Goal: Task Accomplishment & Management: Use online tool/utility

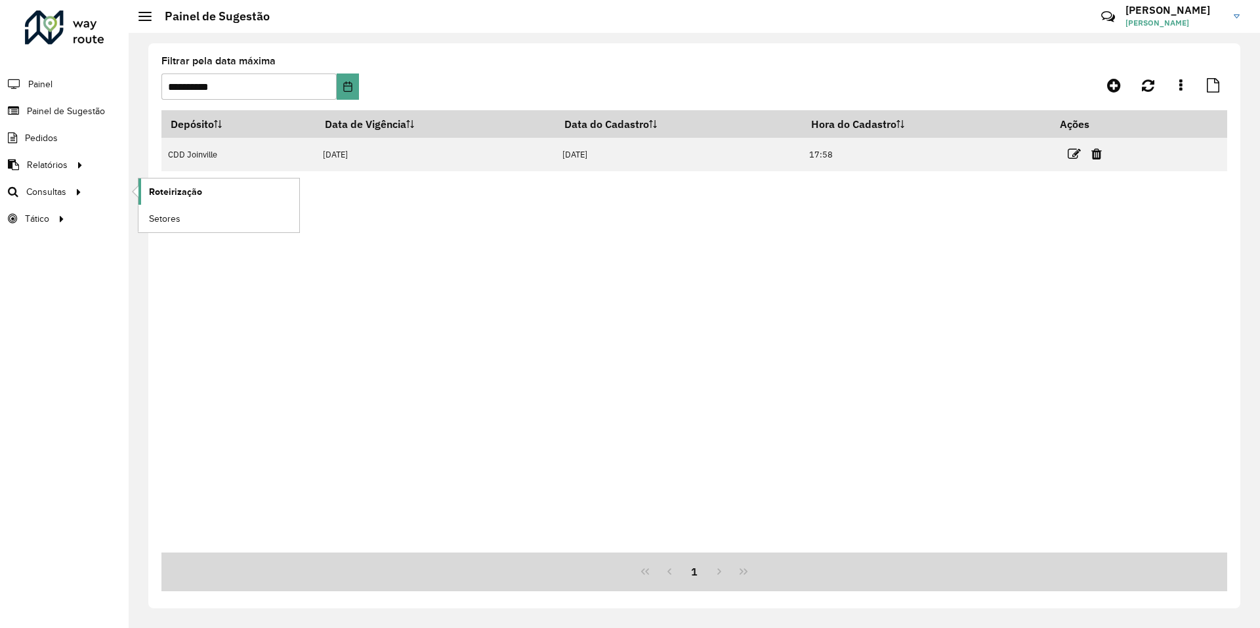
click at [167, 186] on span "Roteirização" at bounding box center [175, 192] width 53 height 14
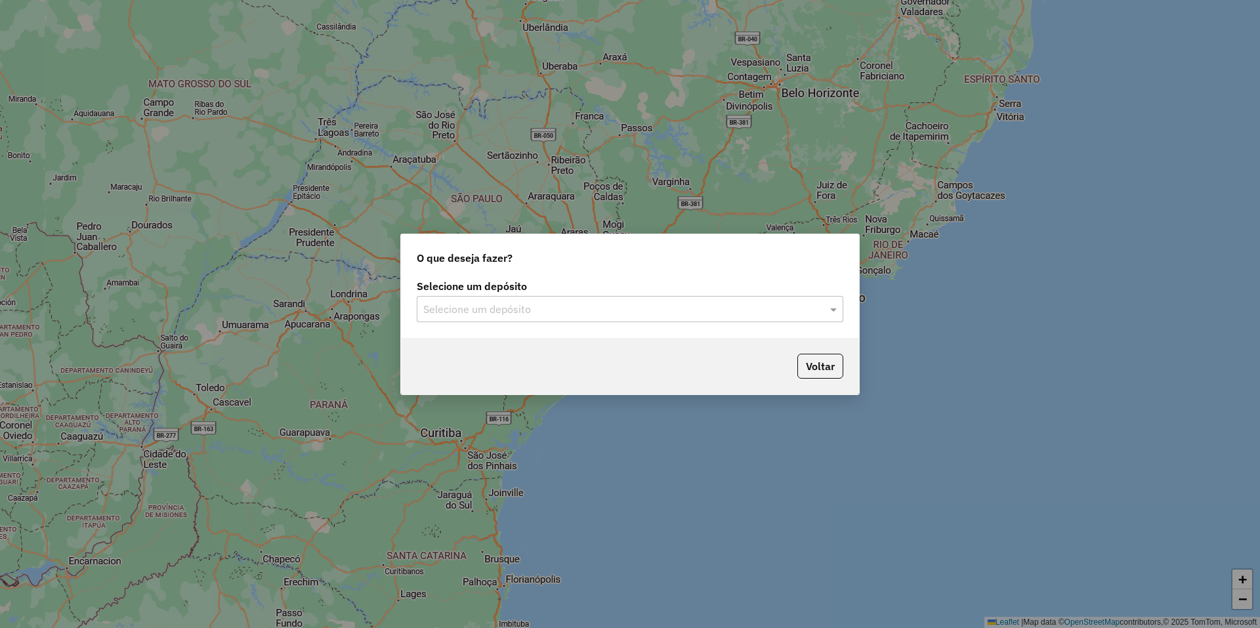
click at [658, 292] on label "Selecione um depósito" at bounding box center [630, 286] width 426 height 16
click at [652, 311] on input "text" at bounding box center [616, 310] width 387 height 16
click at [619, 350] on div "CDD Joinville" at bounding box center [629, 347] width 425 height 22
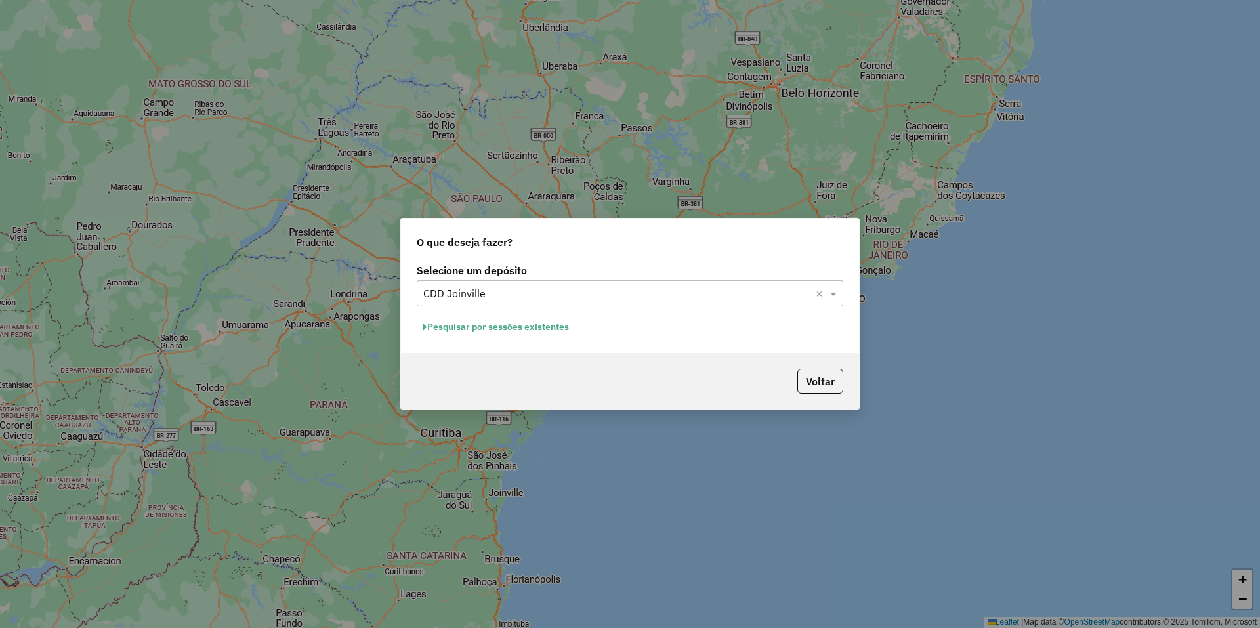
click at [537, 324] on button "Pesquisar por sessões existentes" at bounding box center [496, 327] width 158 height 20
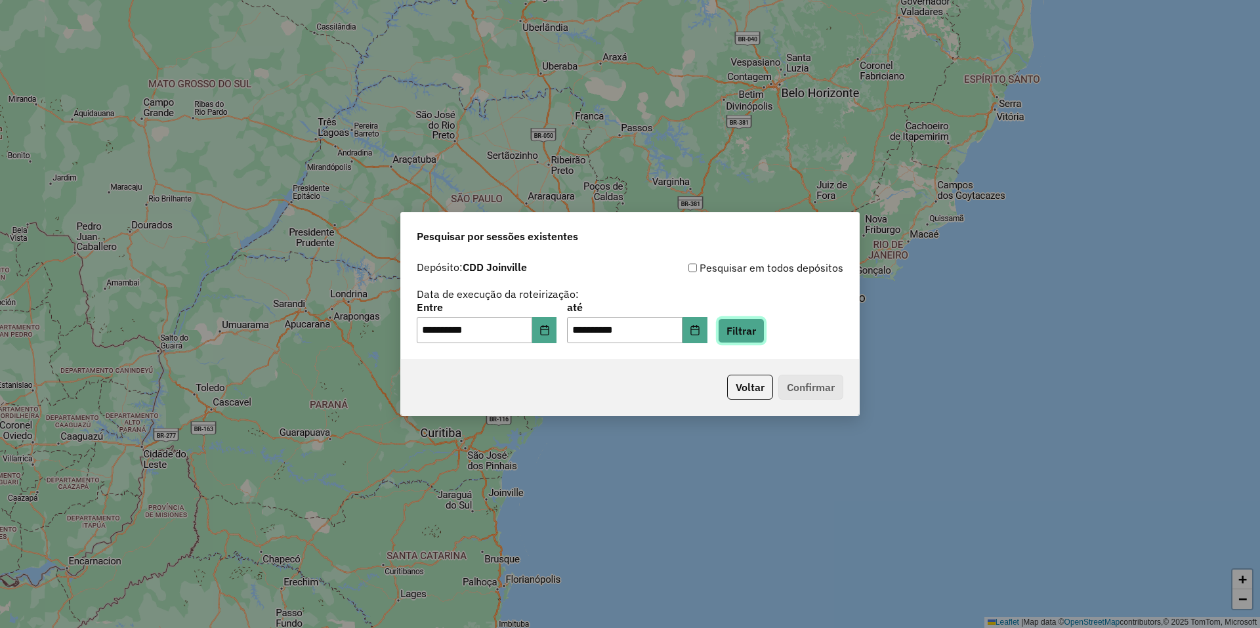
click at [763, 339] on button "Filtrar" at bounding box center [741, 330] width 47 height 25
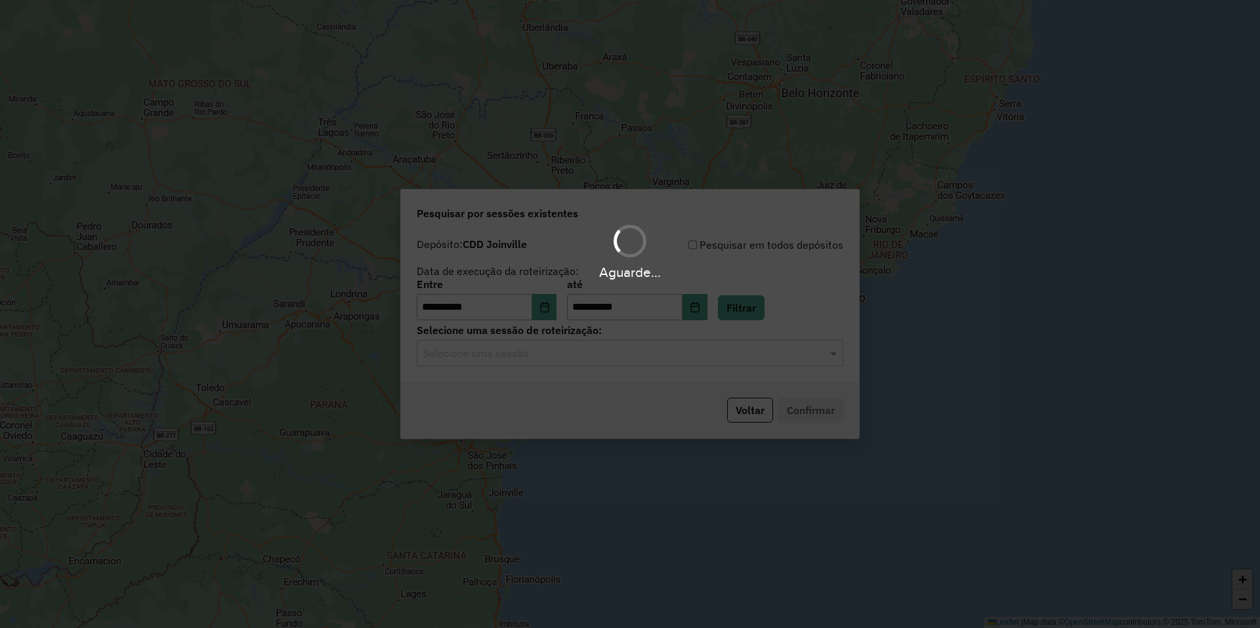
click at [636, 358] on input "text" at bounding box center [616, 354] width 387 height 16
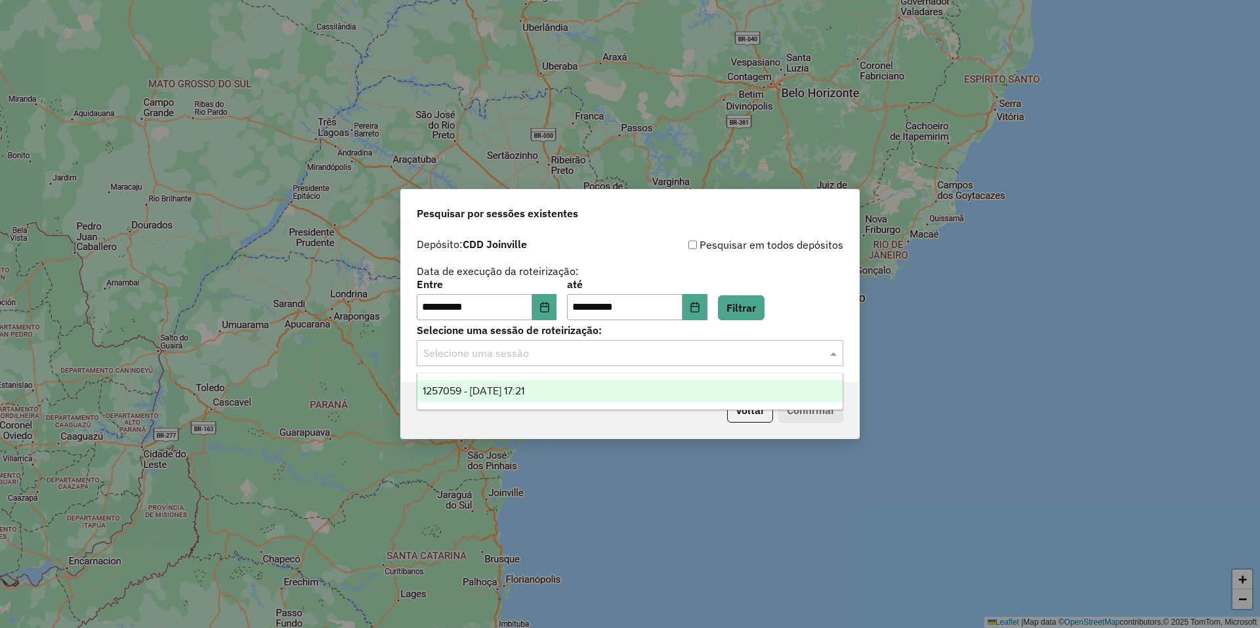
click at [582, 391] on div "1257059 - 01/09/2025 17:21" at bounding box center [629, 391] width 425 height 22
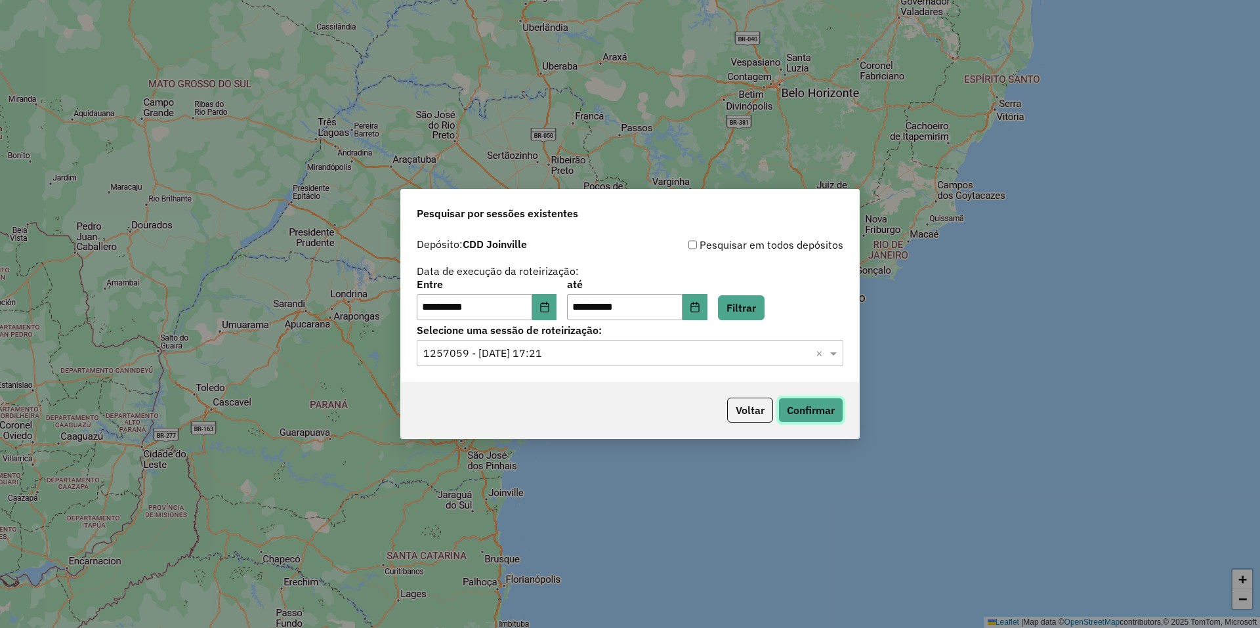
click at [825, 410] on button "Confirmar" at bounding box center [810, 410] width 65 height 25
click at [557, 306] on button "Choose Date" at bounding box center [544, 307] width 25 height 26
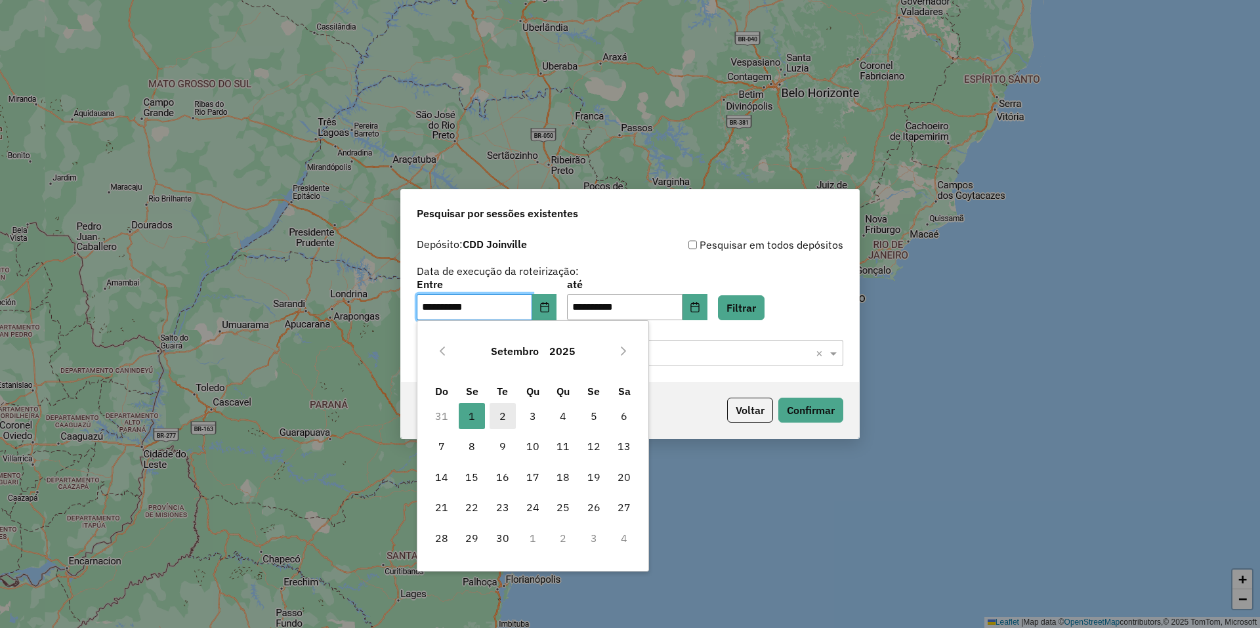
click at [504, 414] on span "2" at bounding box center [502, 416] width 26 height 26
type input "**********"
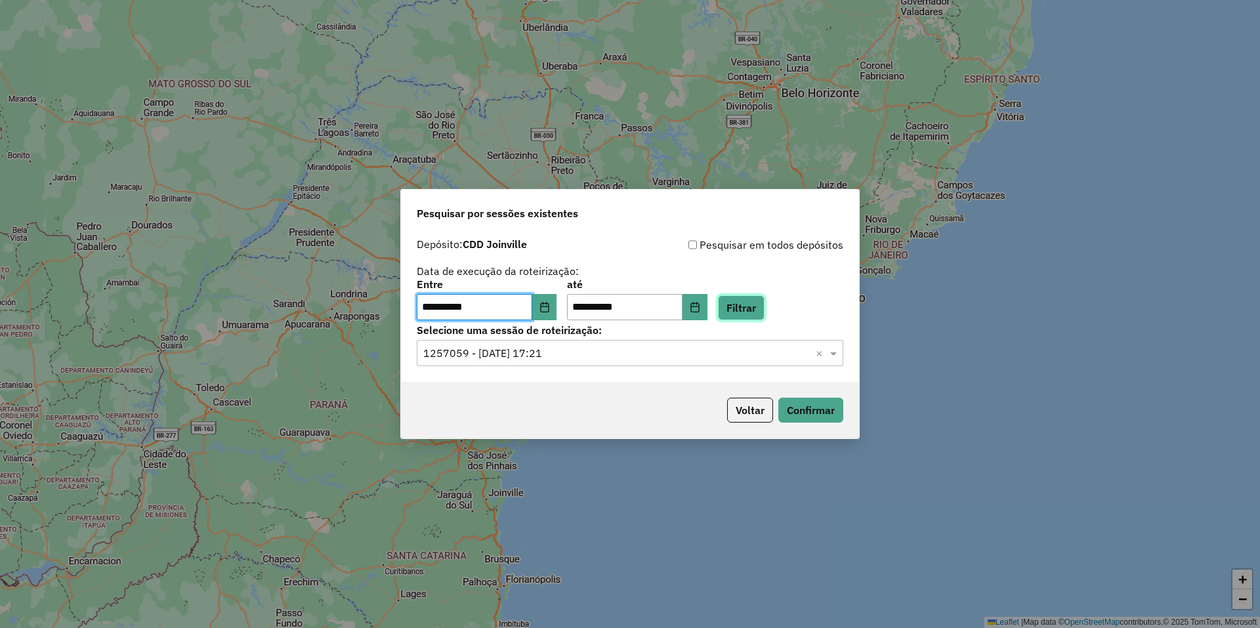
click at [764, 312] on button "Filtrar" at bounding box center [741, 307] width 47 height 25
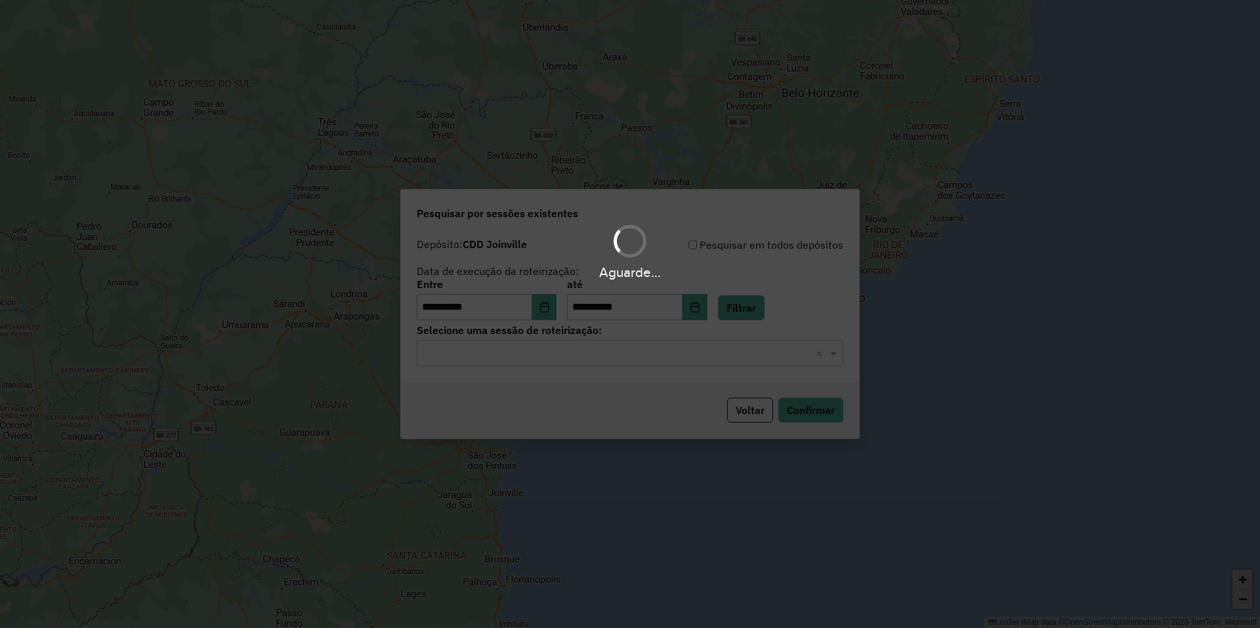
click at [575, 354] on hb-app "**********" at bounding box center [630, 314] width 1260 height 628
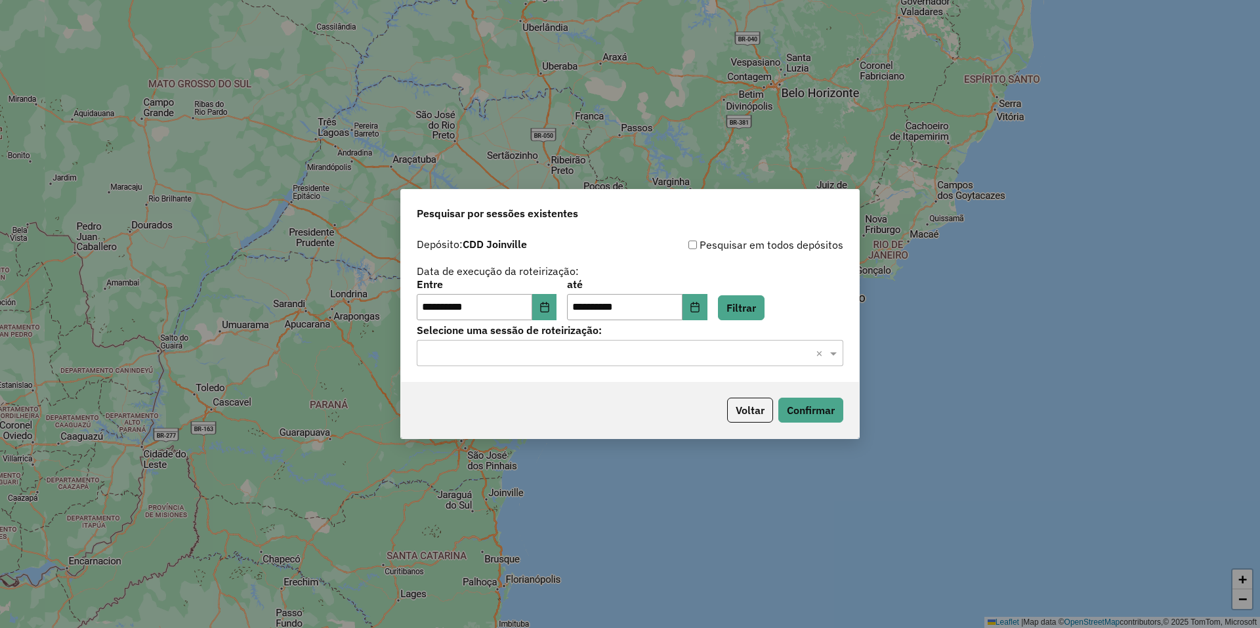
click at [571, 360] on input "text" at bounding box center [616, 354] width 387 height 16
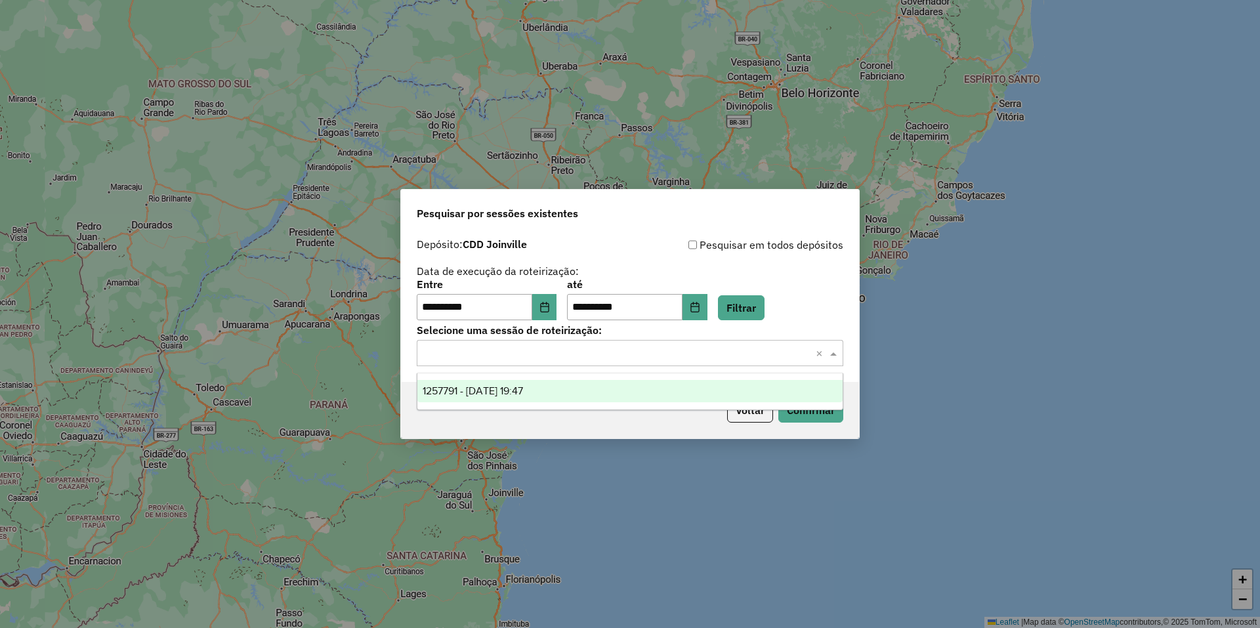
click at [554, 388] on div "1257791 - 02/09/2025 19:47" at bounding box center [629, 391] width 425 height 22
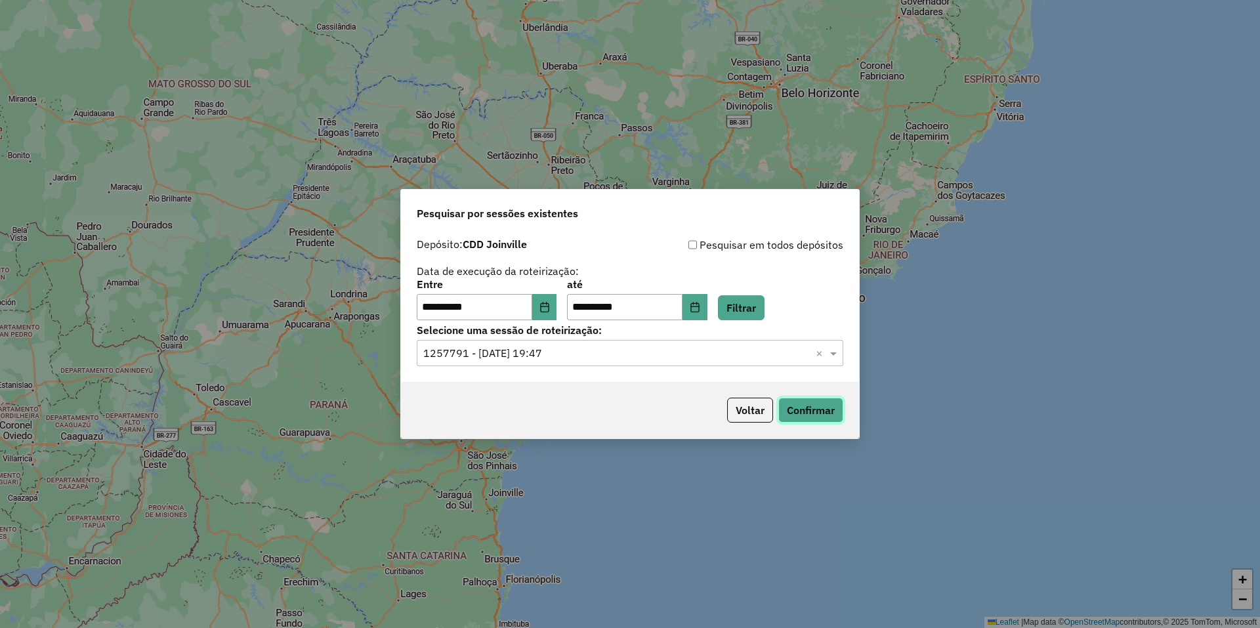
click at [825, 408] on button "Confirmar" at bounding box center [810, 410] width 65 height 25
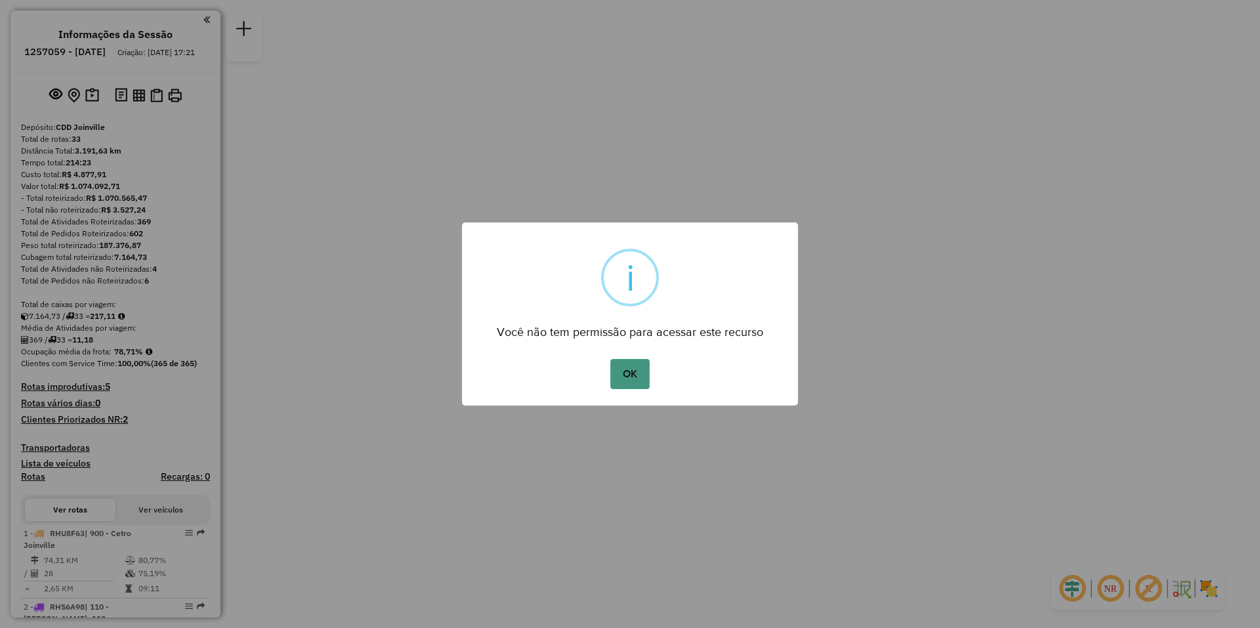
click at [648, 377] on button "OK" at bounding box center [629, 374] width 39 height 30
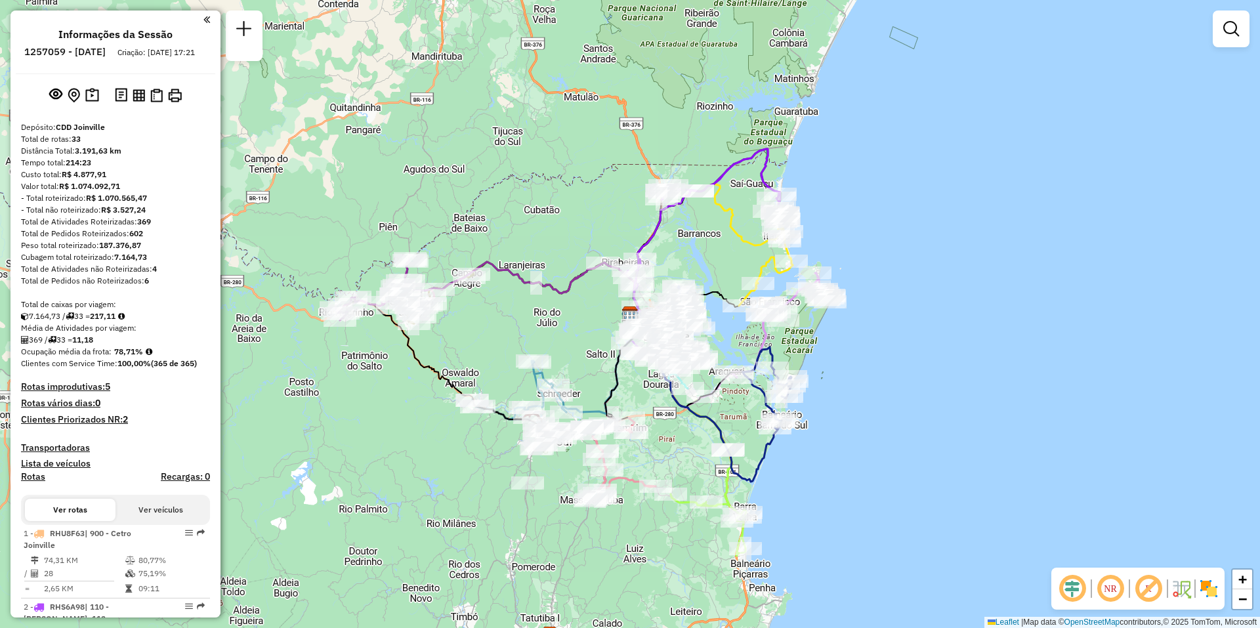
click at [203, 20] on em at bounding box center [206, 20] width 7 height 12
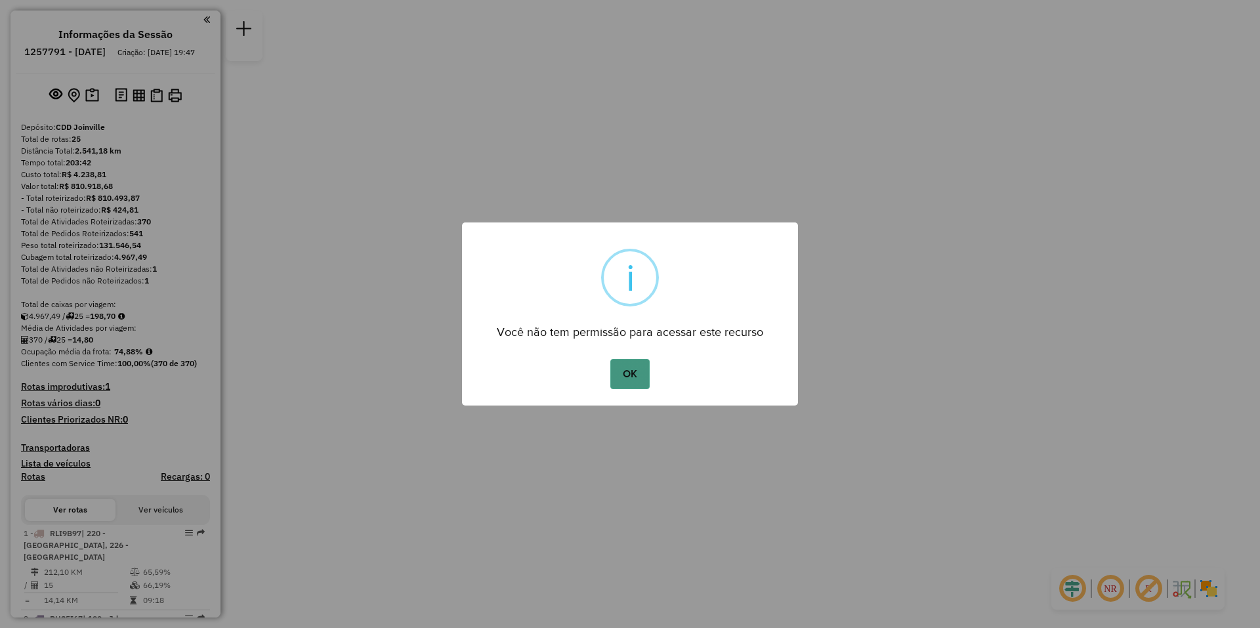
click at [632, 386] on button "OK" at bounding box center [629, 374] width 39 height 30
